Goal: Check status: Check status

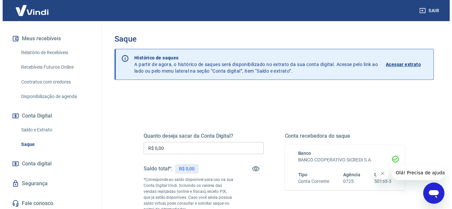
scroll to position [136, 0]
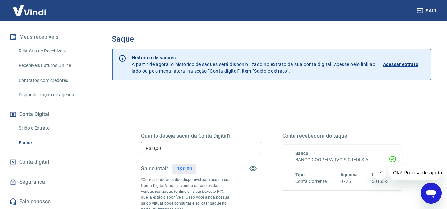
click at [41, 130] on link "Saldo e Extrato" at bounding box center [53, 129] width 75 height 14
